Goal: Information Seeking & Learning: Learn about a topic

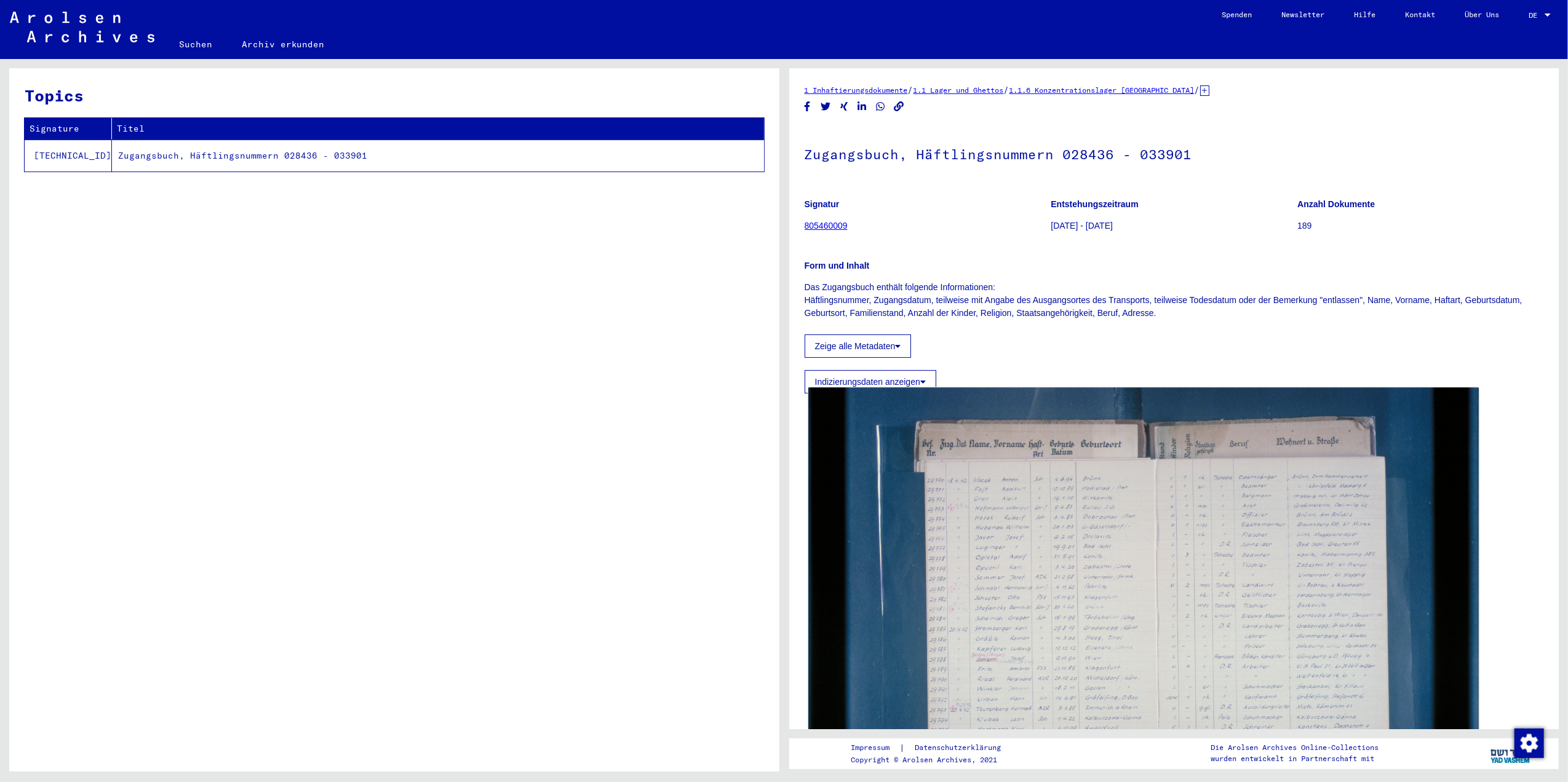
click at [1042, 675] on img at bounding box center [1143, 612] width 670 height 447
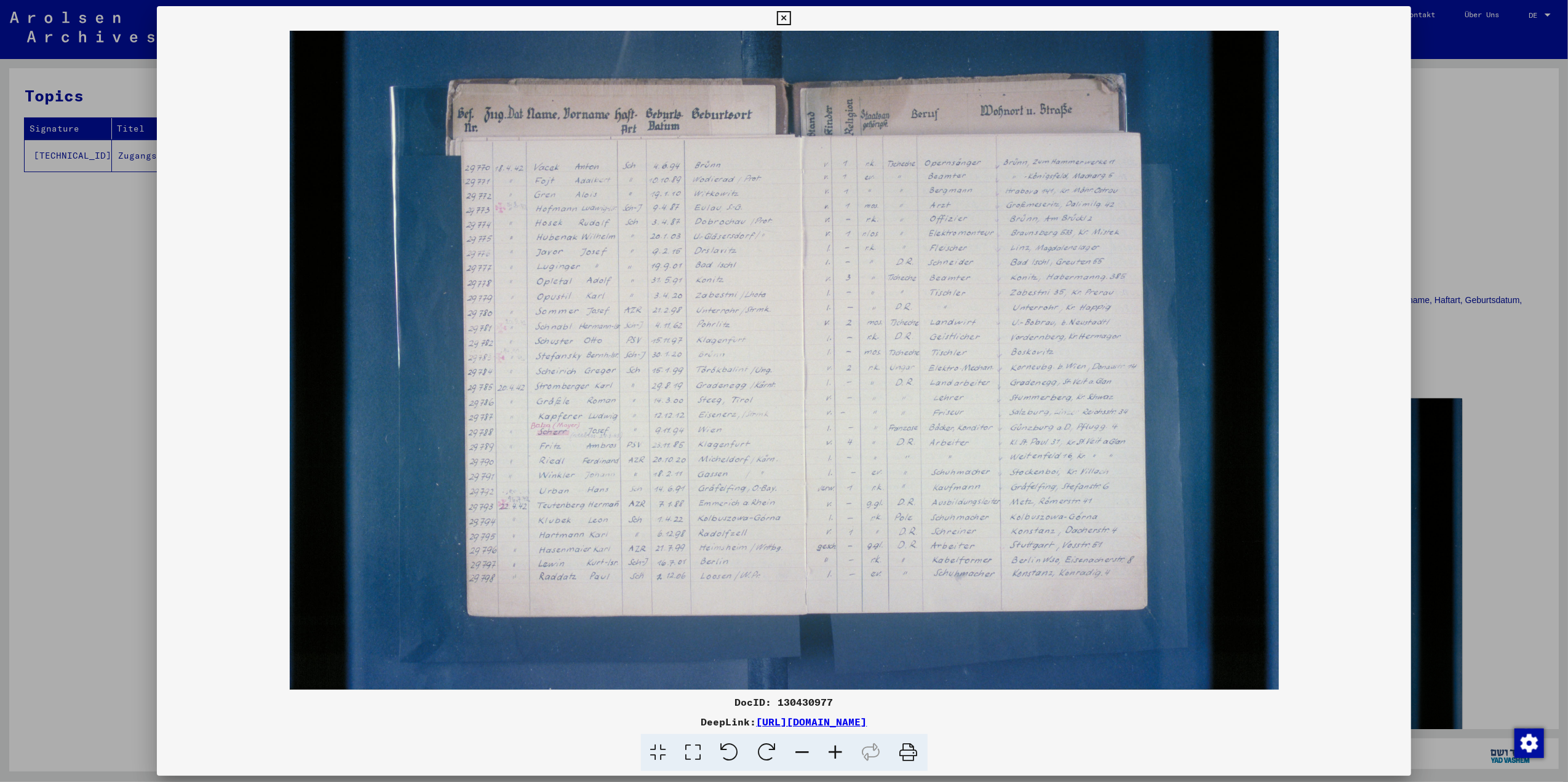
click at [828, 762] on icon at bounding box center [836, 752] width 33 height 38
click at [825, 758] on icon at bounding box center [836, 752] width 33 height 38
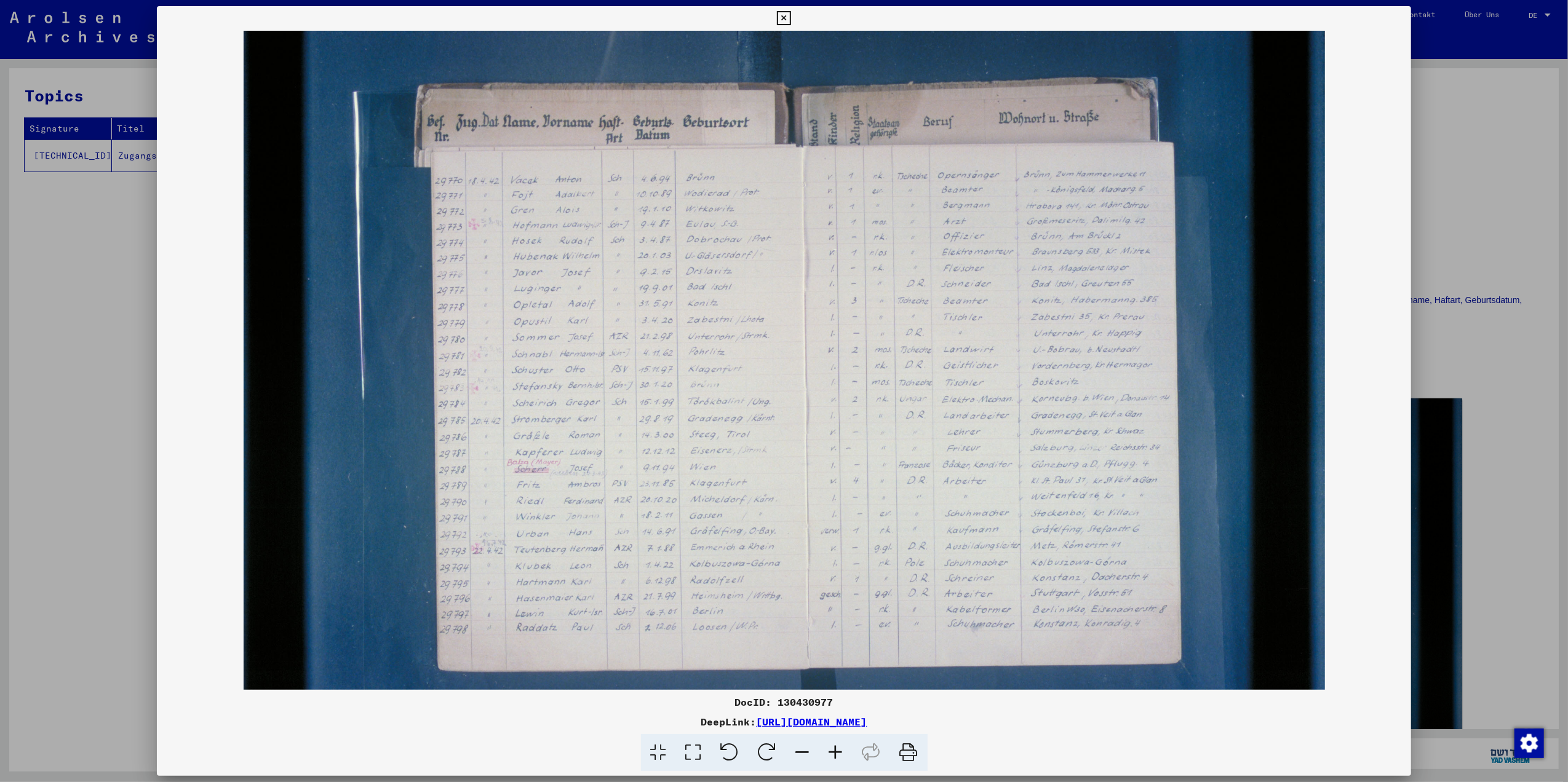
click at [825, 758] on icon at bounding box center [836, 752] width 33 height 38
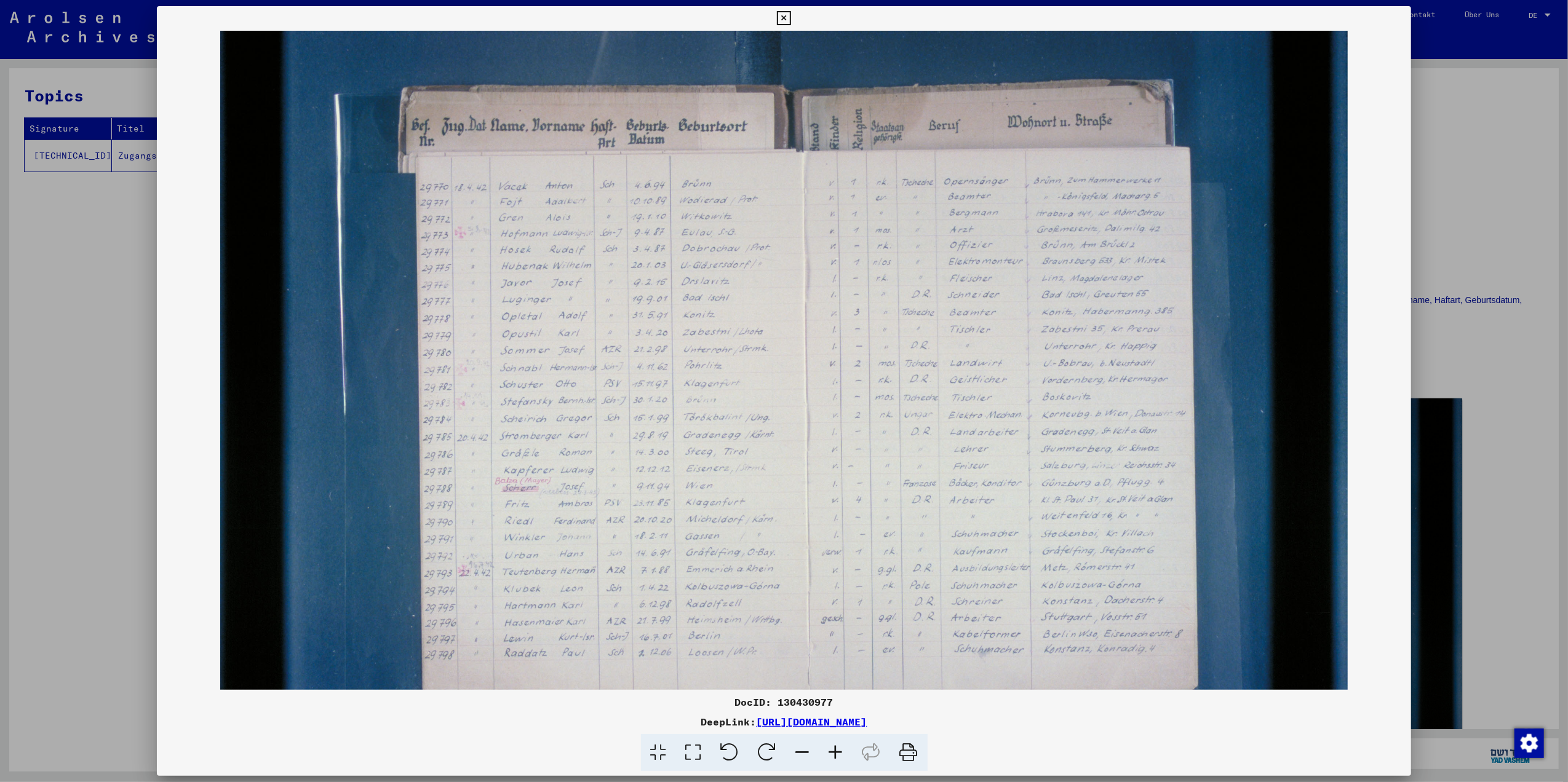
click at [825, 758] on icon at bounding box center [836, 752] width 33 height 38
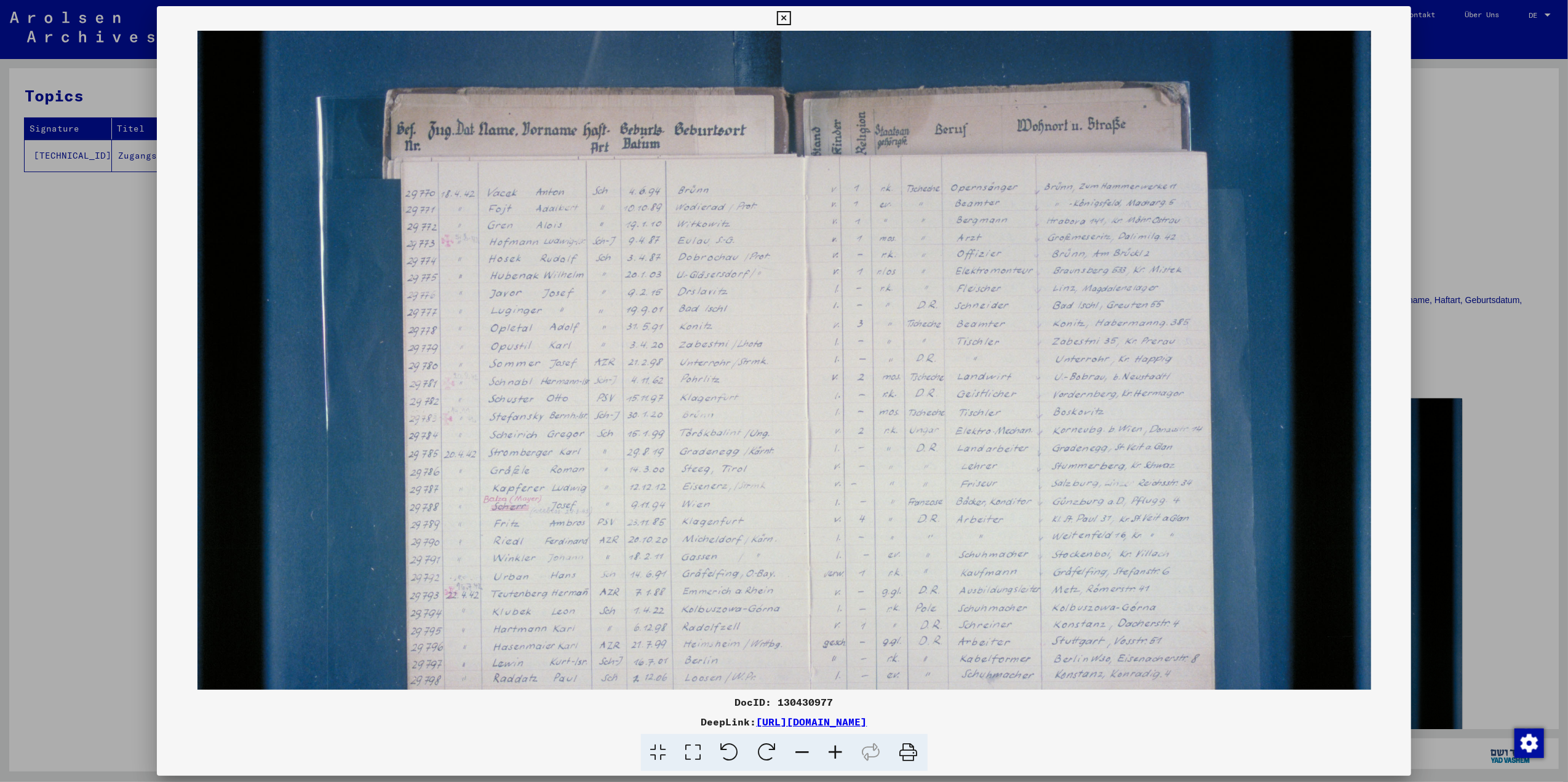
click at [825, 756] on icon at bounding box center [836, 752] width 33 height 38
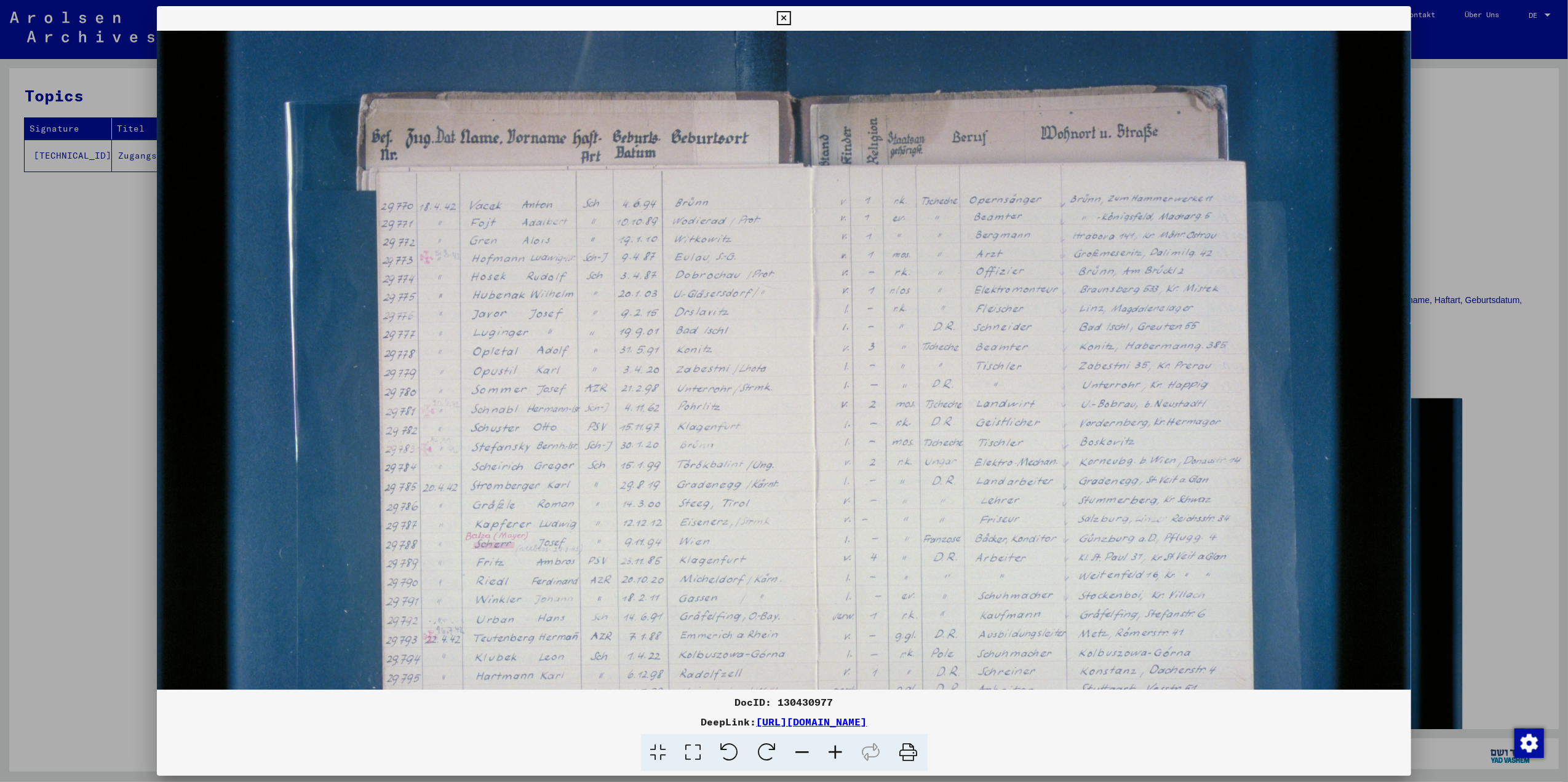
click at [825, 755] on icon at bounding box center [836, 752] width 33 height 38
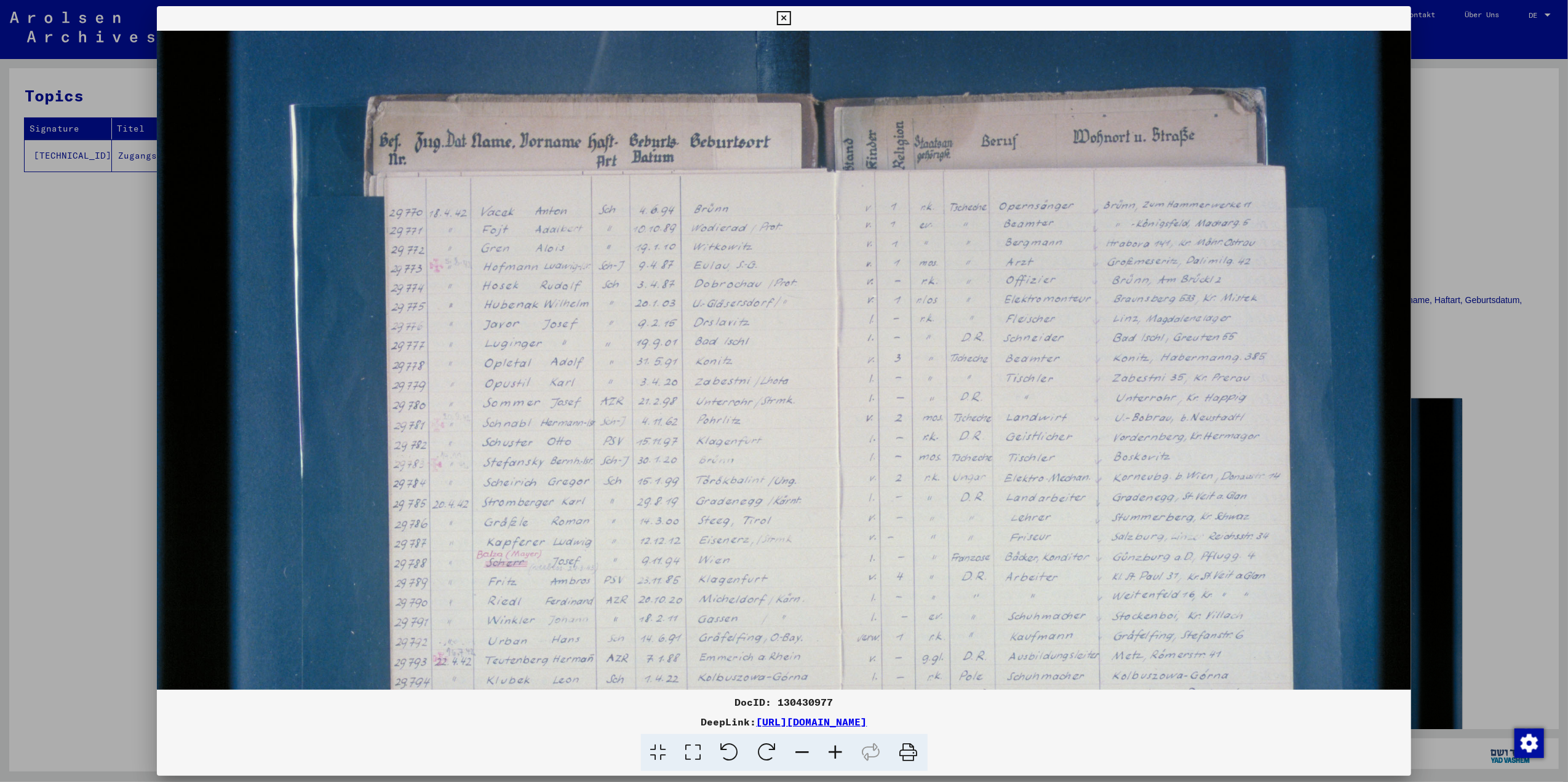
click at [825, 754] on icon at bounding box center [836, 752] width 33 height 38
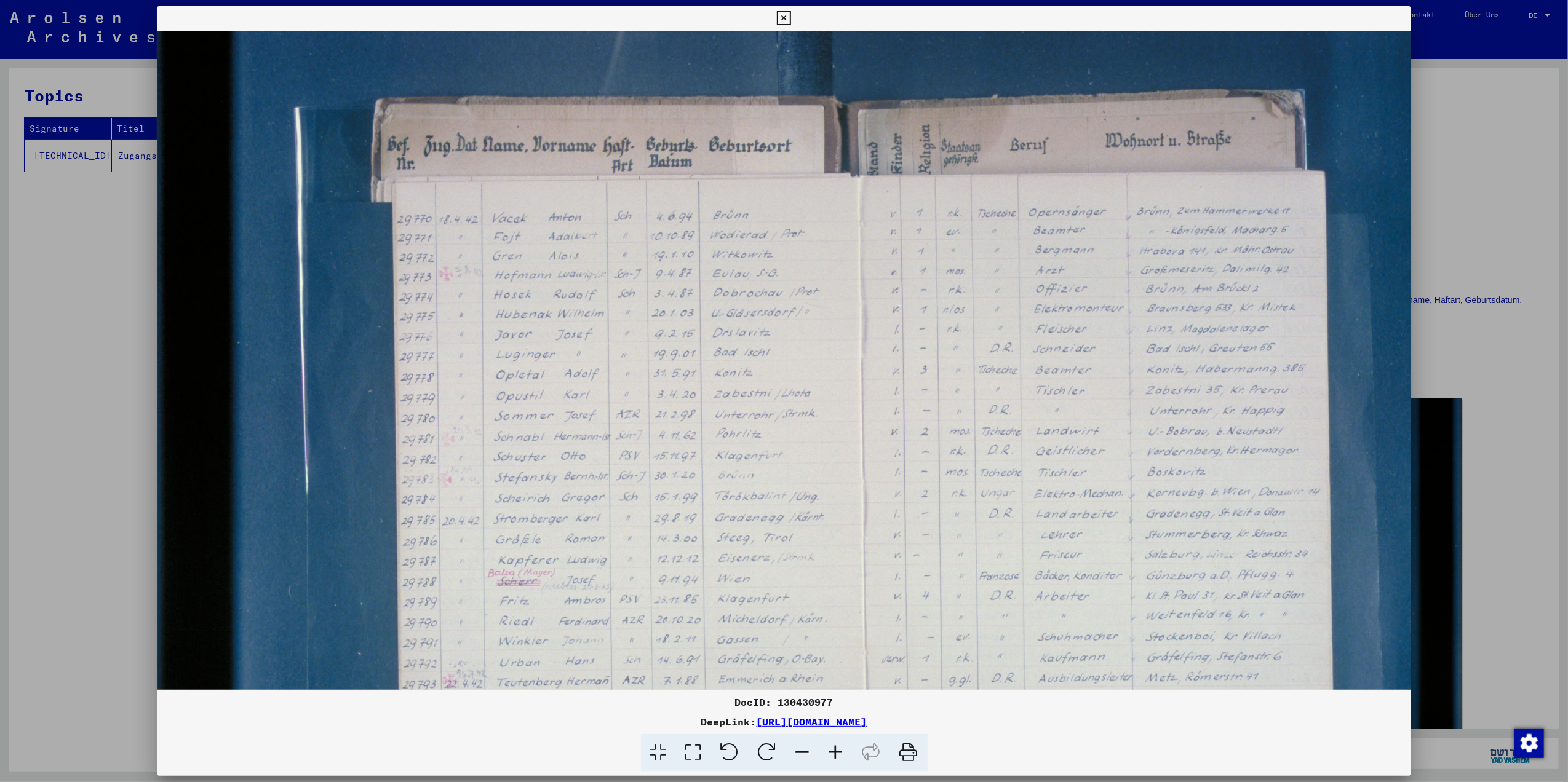
click at [828, 753] on icon at bounding box center [836, 752] width 33 height 38
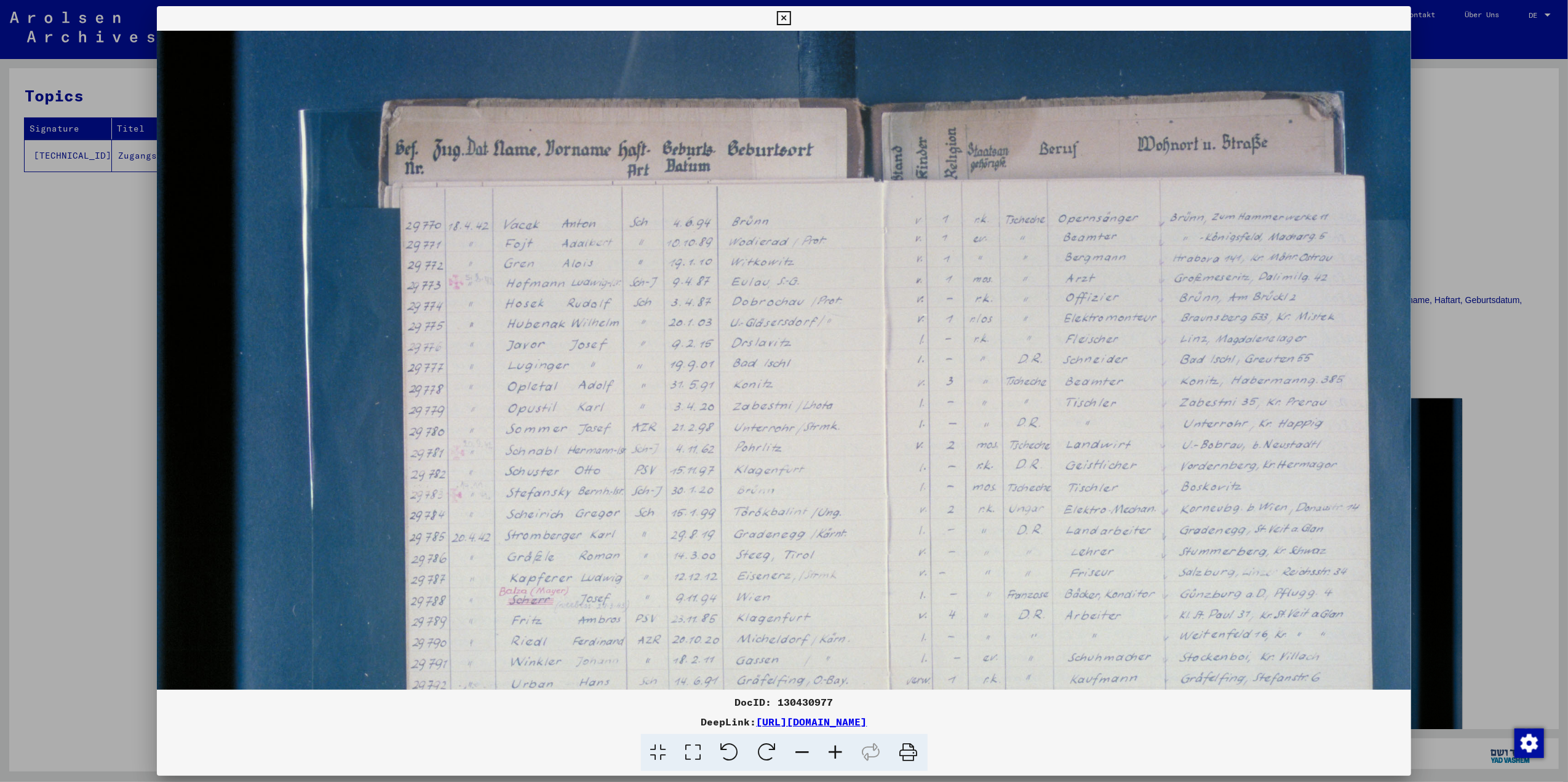
click at [828, 753] on icon at bounding box center [836, 752] width 33 height 38
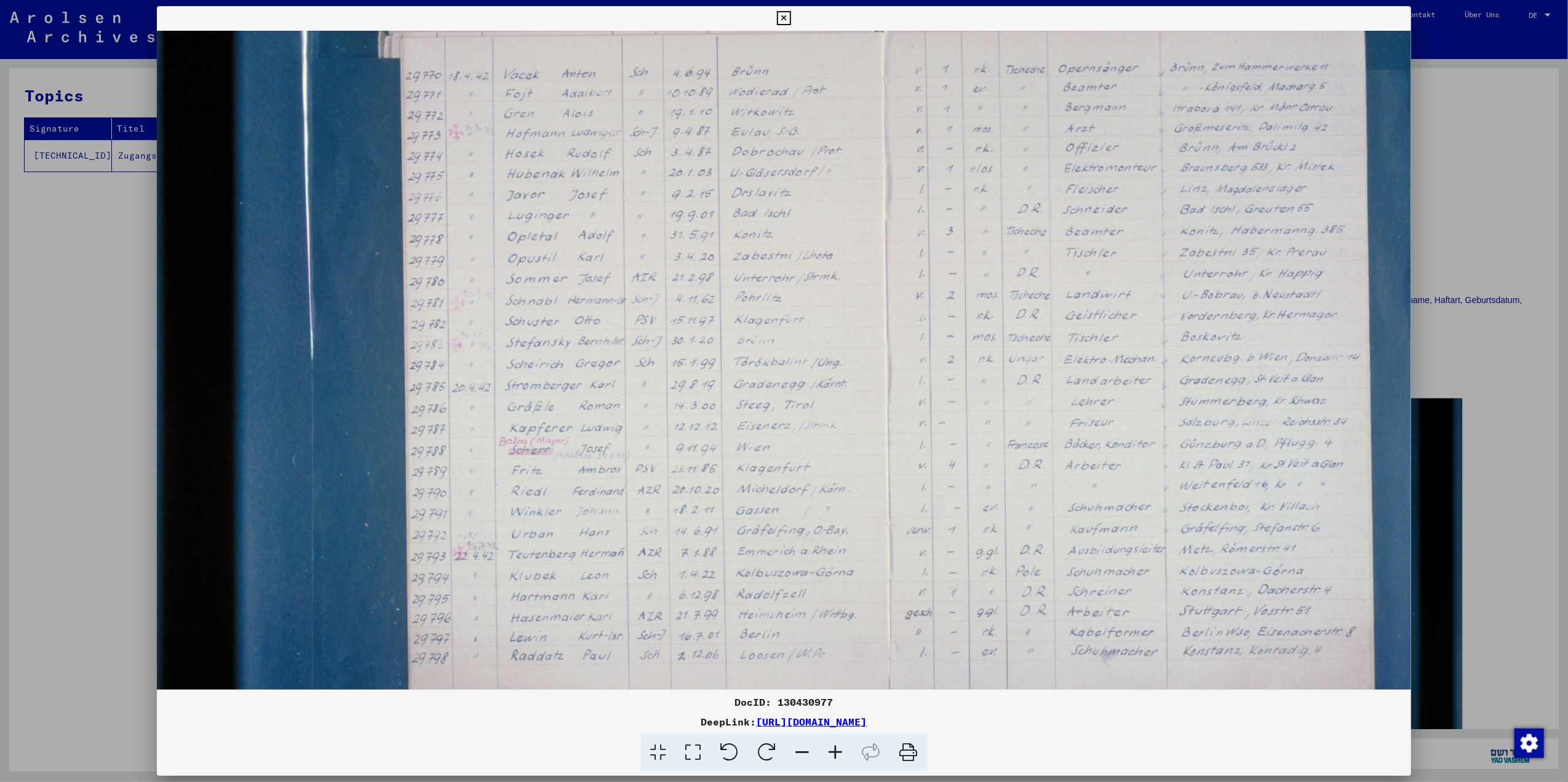
scroll to position [158, 0]
drag, startPoint x: 706, startPoint y: 632, endPoint x: 800, endPoint y: 493, distance: 167.8
click at [800, 493] on img at bounding box center [859, 340] width 1404 height 936
